Goal: Navigation & Orientation: Find specific page/section

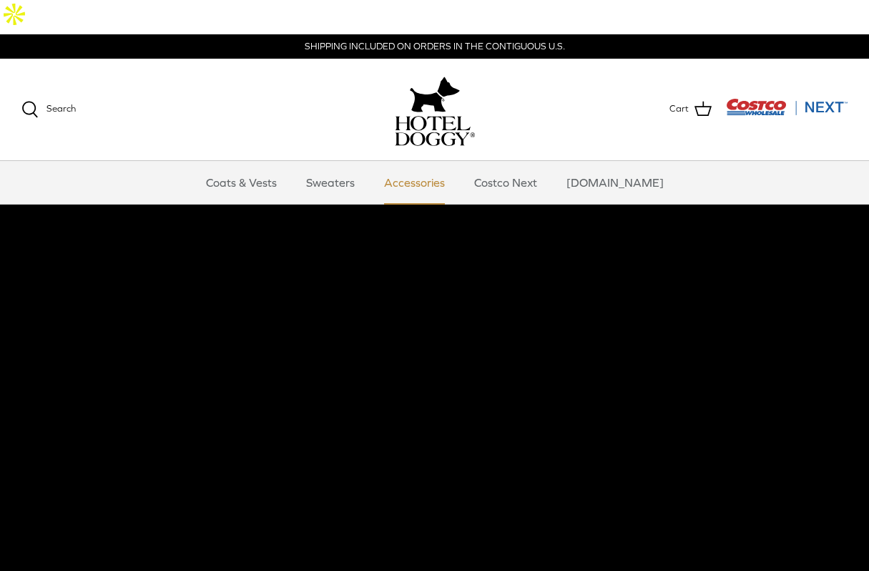
click at [442, 161] on link "Accessories" at bounding box center [414, 182] width 87 height 43
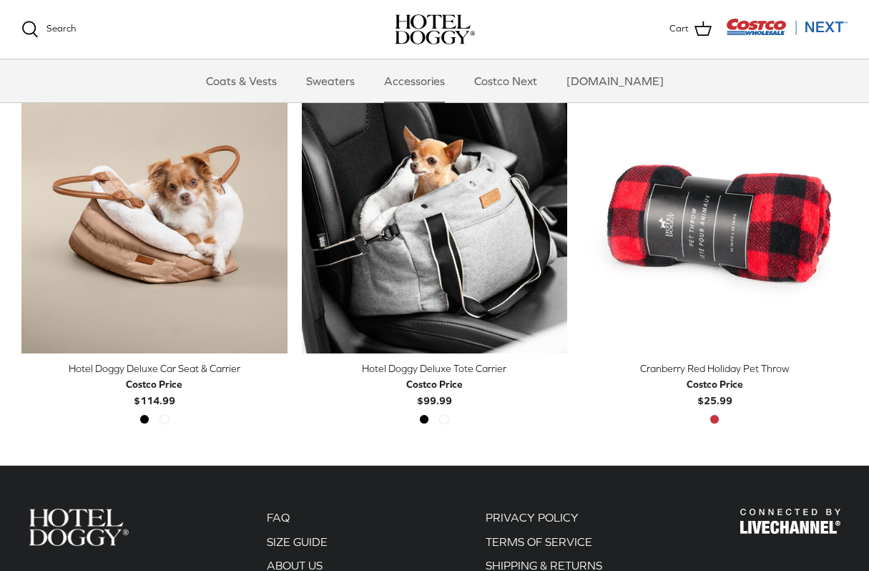
scroll to position [370, 0]
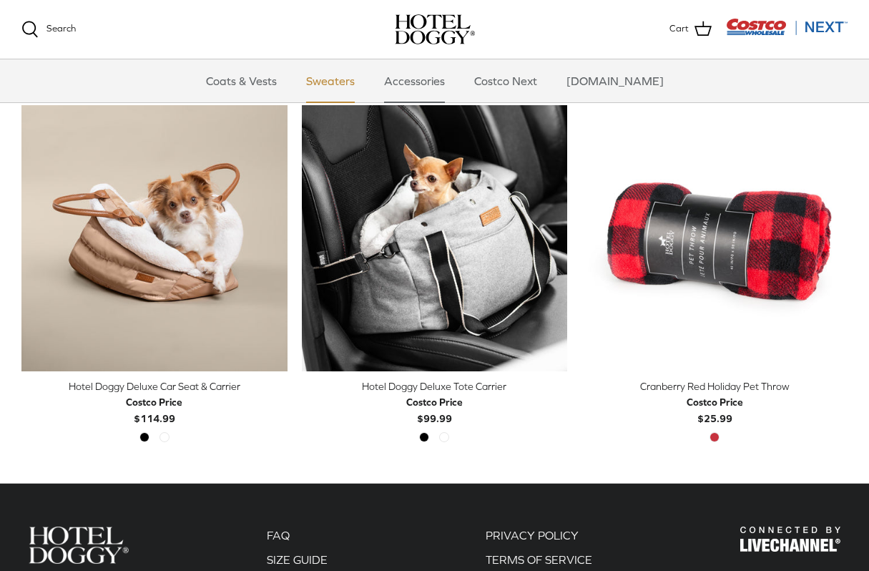
click at [349, 80] on link "Sweaters" at bounding box center [330, 80] width 74 height 43
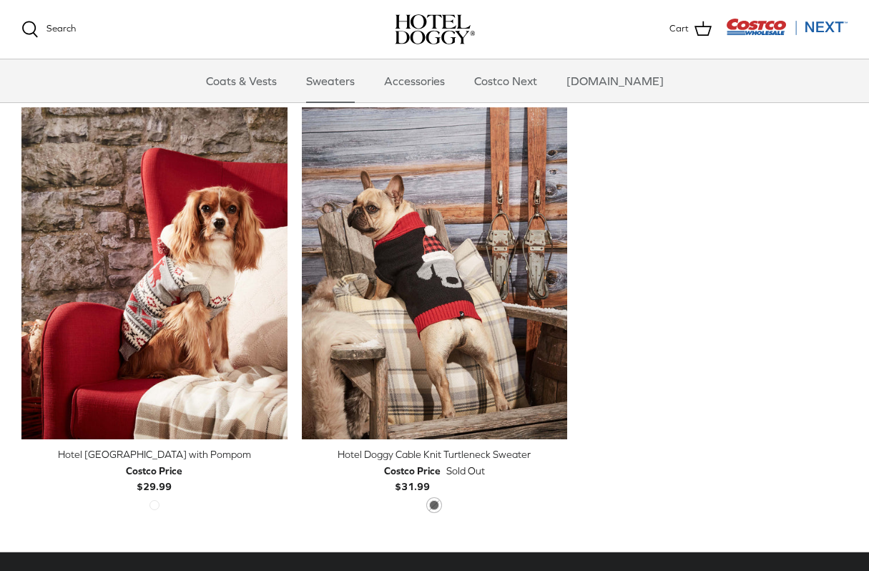
scroll to position [350, 0]
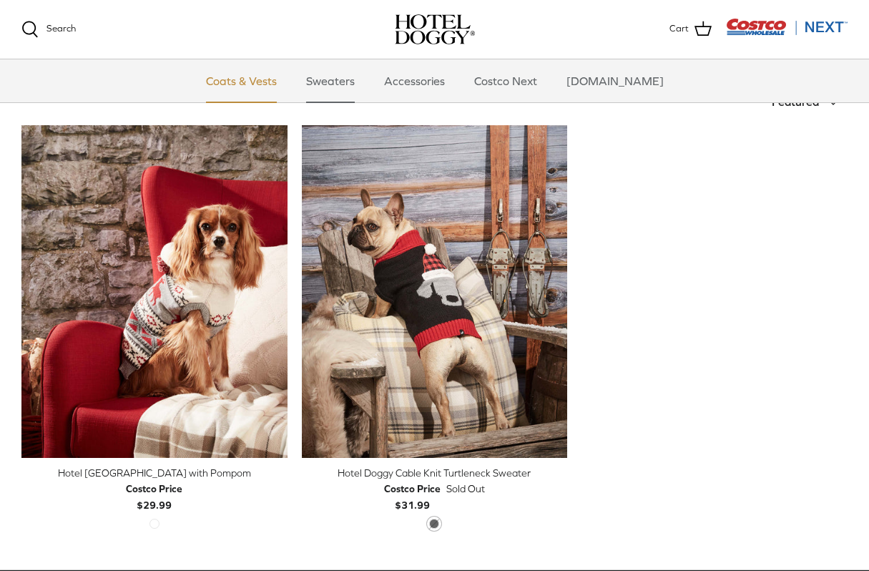
click at [288, 81] on link "Coats & Vests" at bounding box center [241, 80] width 97 height 43
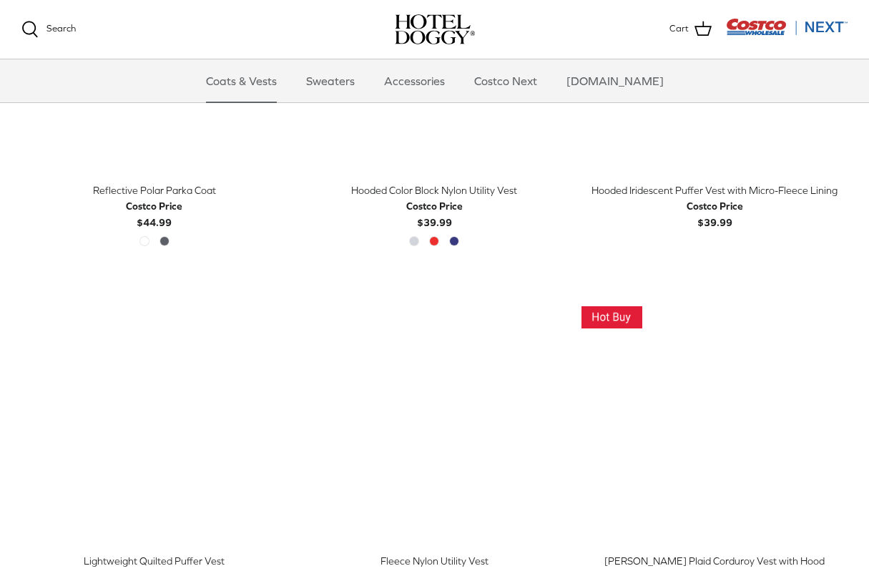
scroll to position [1305, 0]
